Goal: Information Seeking & Learning: Compare options

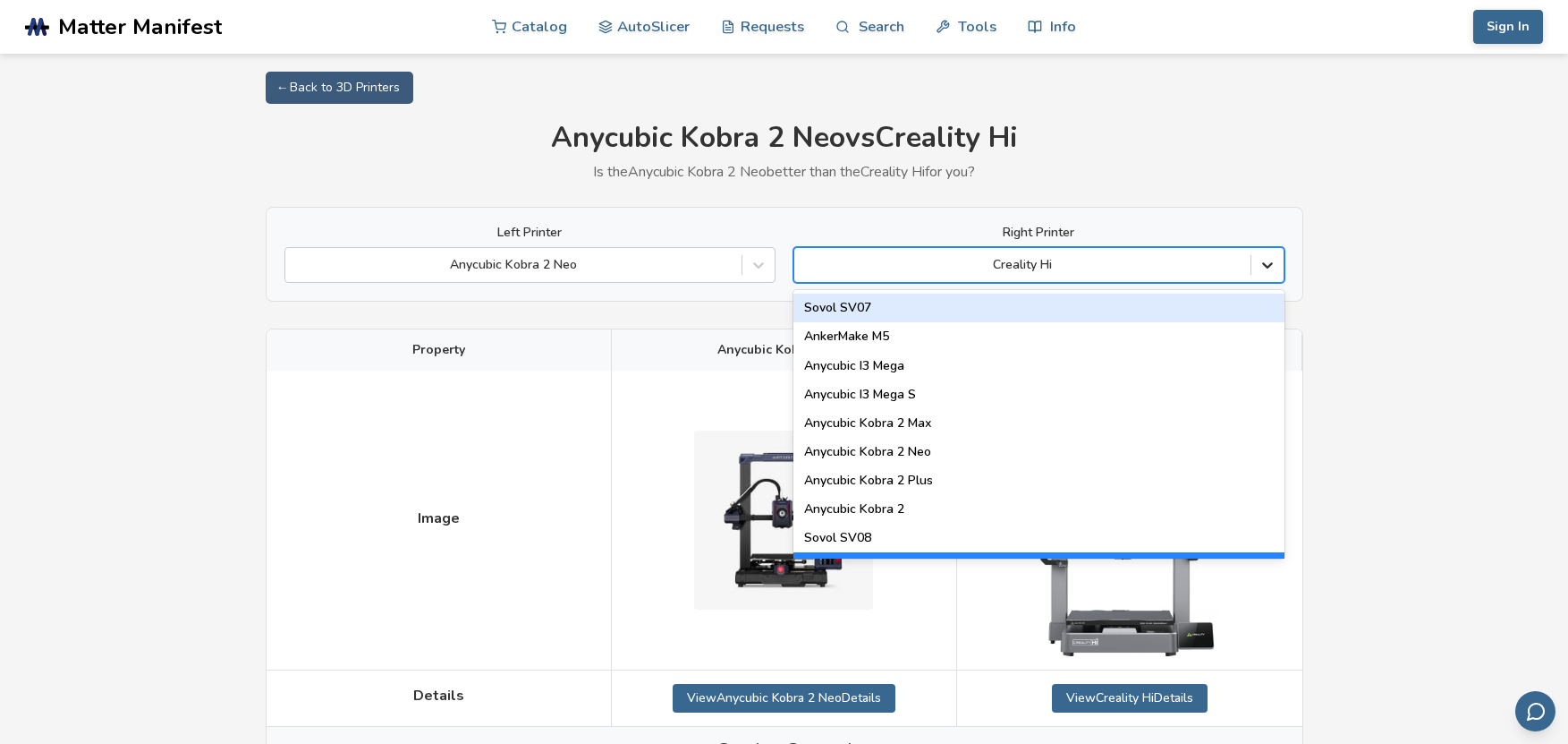
click at [1270, 257] on icon at bounding box center [1267, 264] width 18 height 18
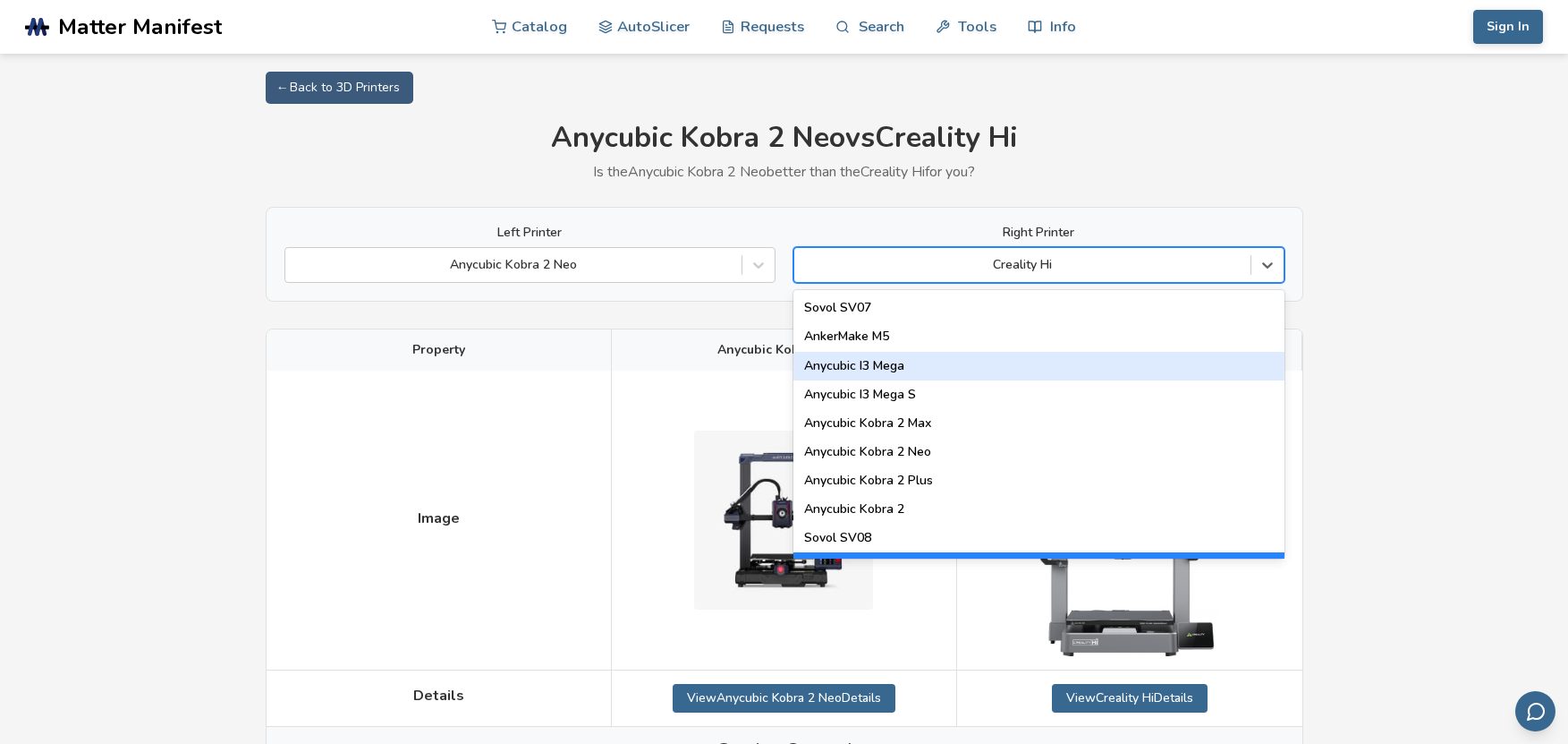
click at [909, 369] on div "Anycubic I3 Mega" at bounding box center [1038, 365] width 491 height 28
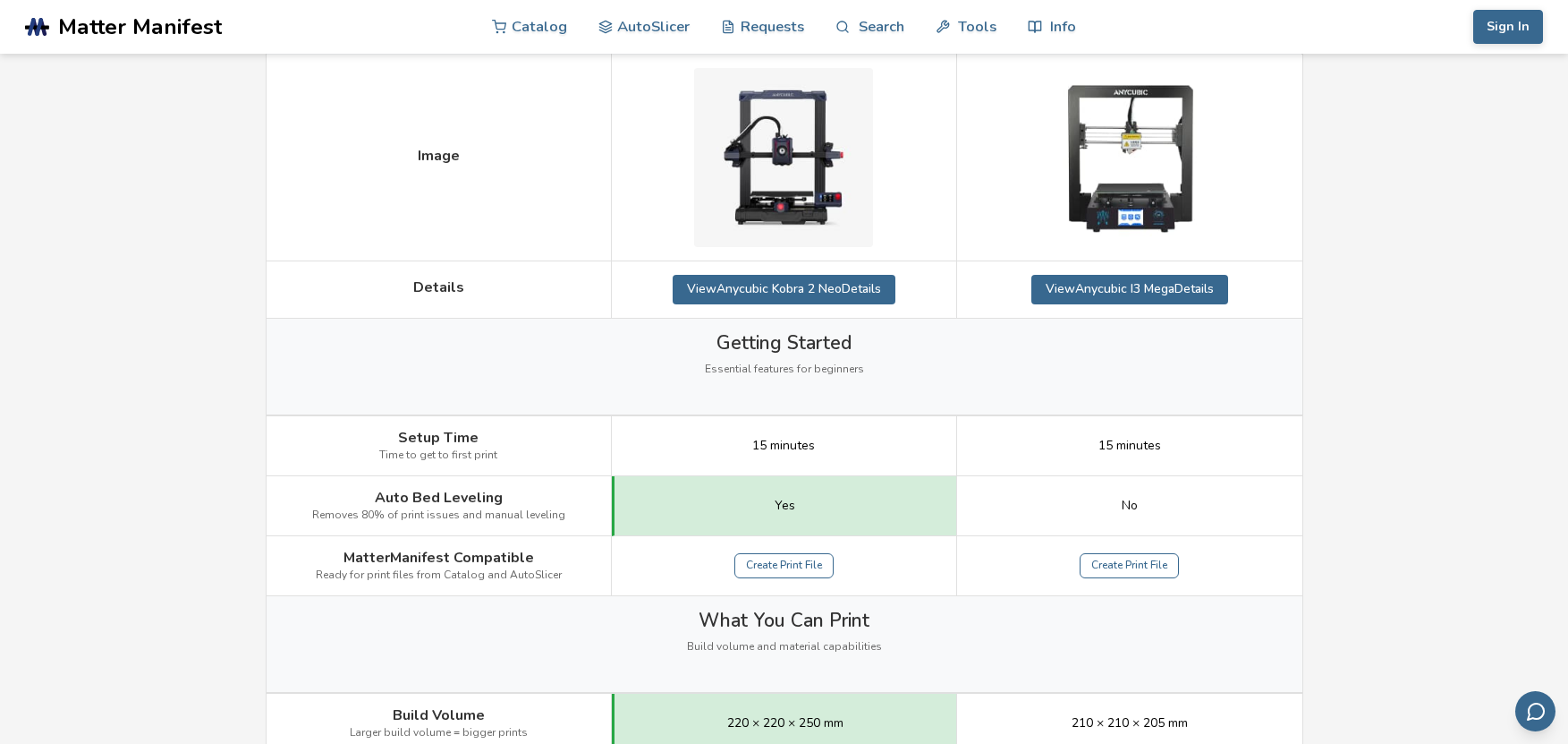
scroll to position [47, 0]
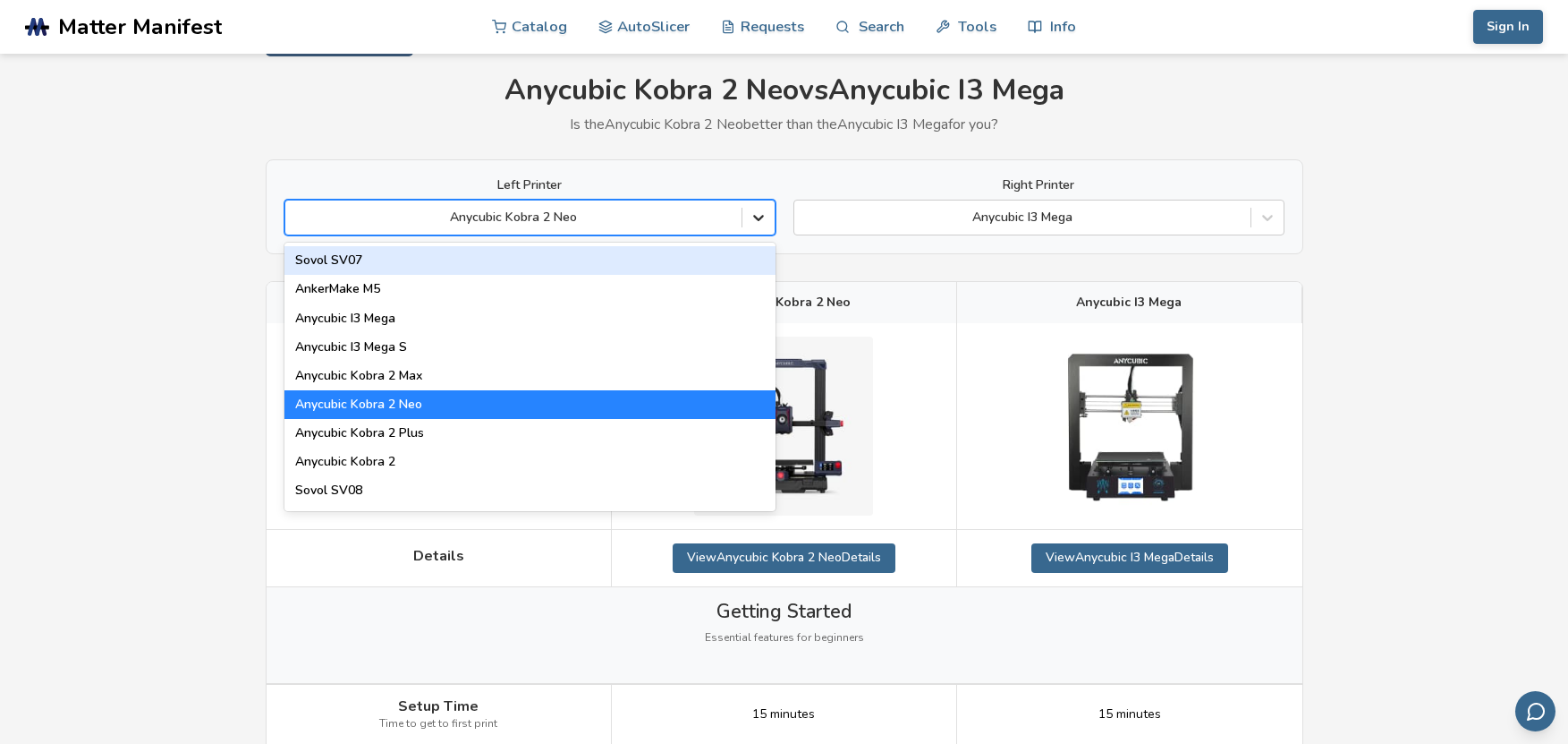
click at [758, 221] on icon at bounding box center [758, 219] width 10 height 7
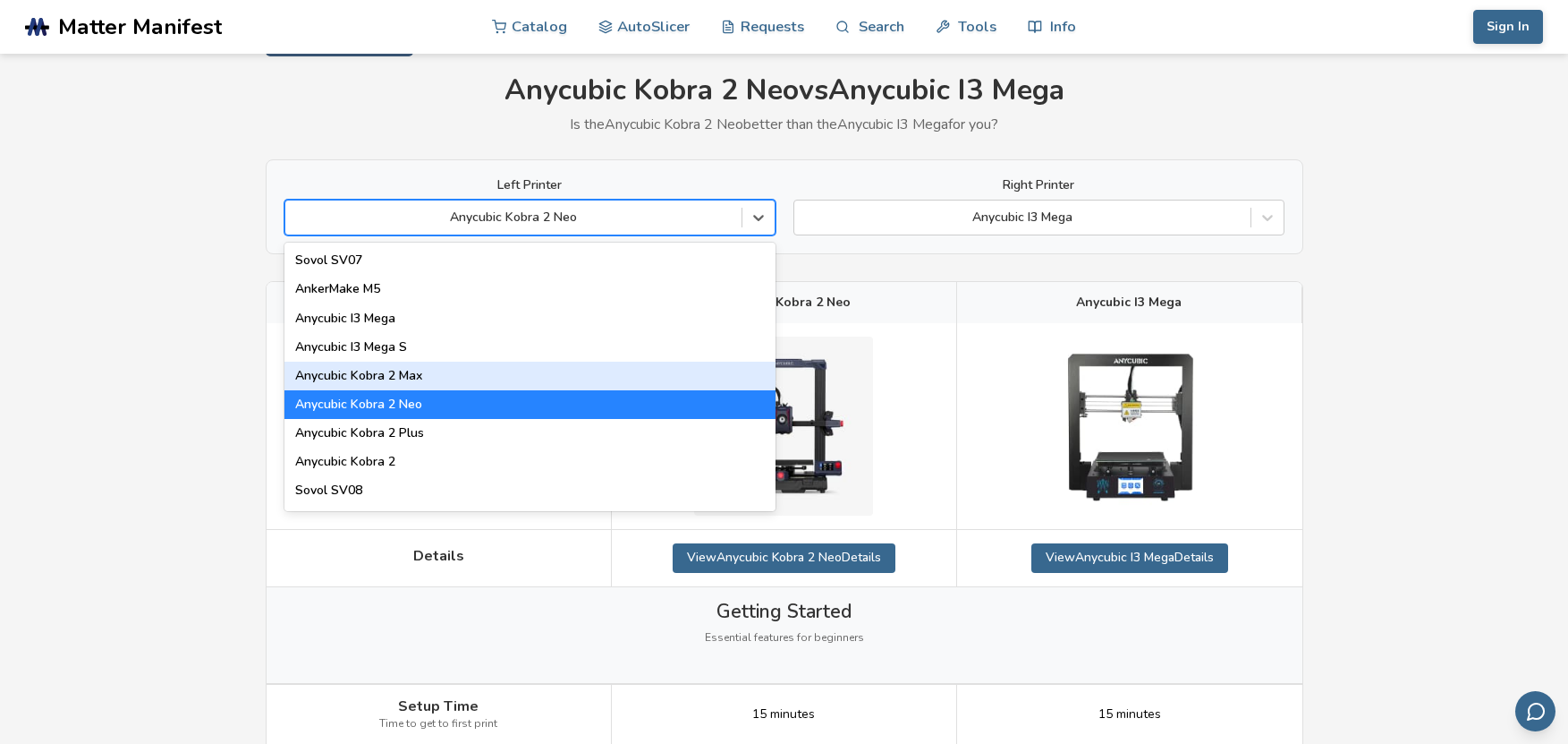
click at [394, 368] on div "Anycubic Kobra 2 Max" at bounding box center [530, 376] width 491 height 28
